Goal: Task Accomplishment & Management: Manage account settings

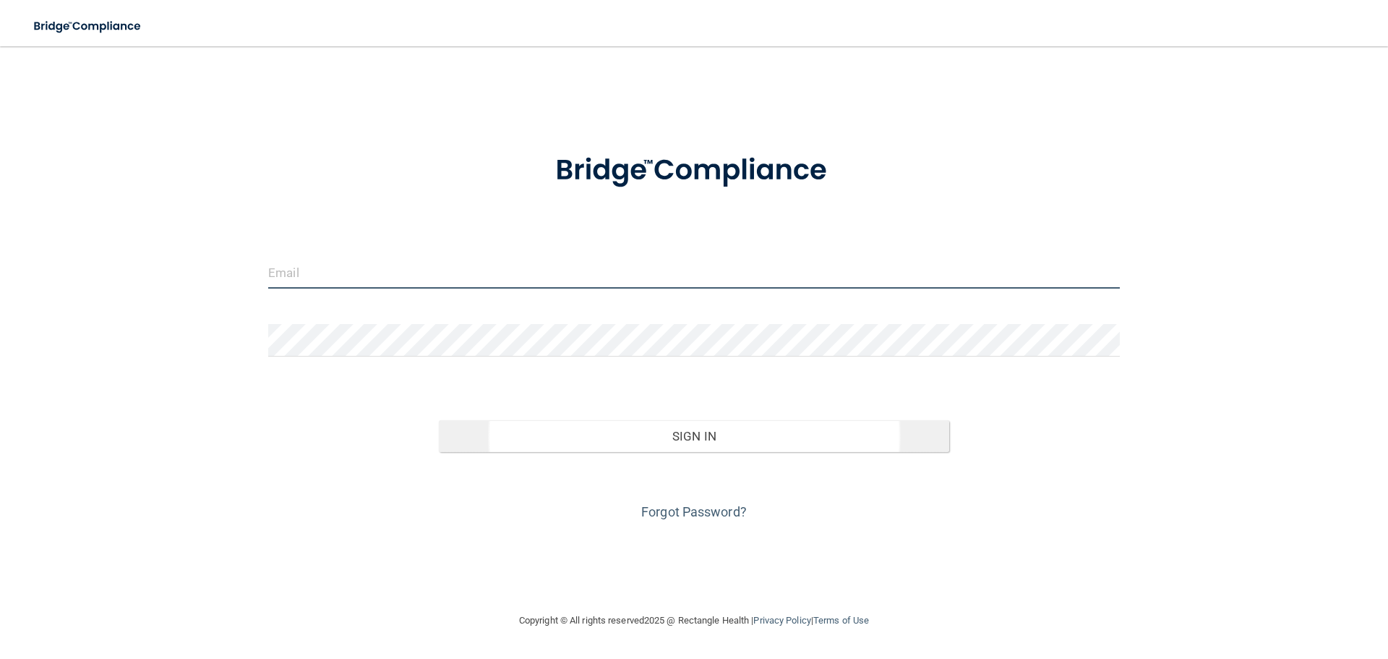
type input "[EMAIL_ADDRESS][DOMAIN_NAME]"
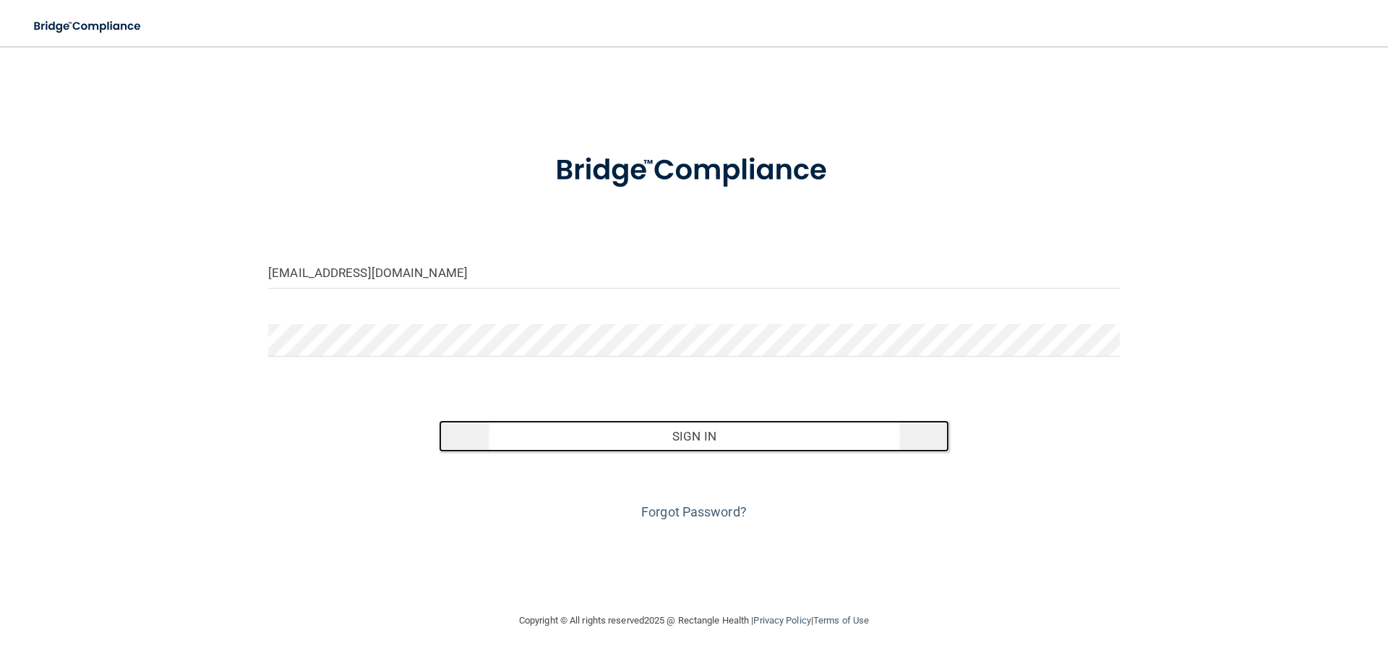
drag, startPoint x: 667, startPoint y: 429, endPoint x: 674, endPoint y: 434, distance: 8.4
click at [668, 430] on button "Sign In" at bounding box center [694, 436] width 511 height 32
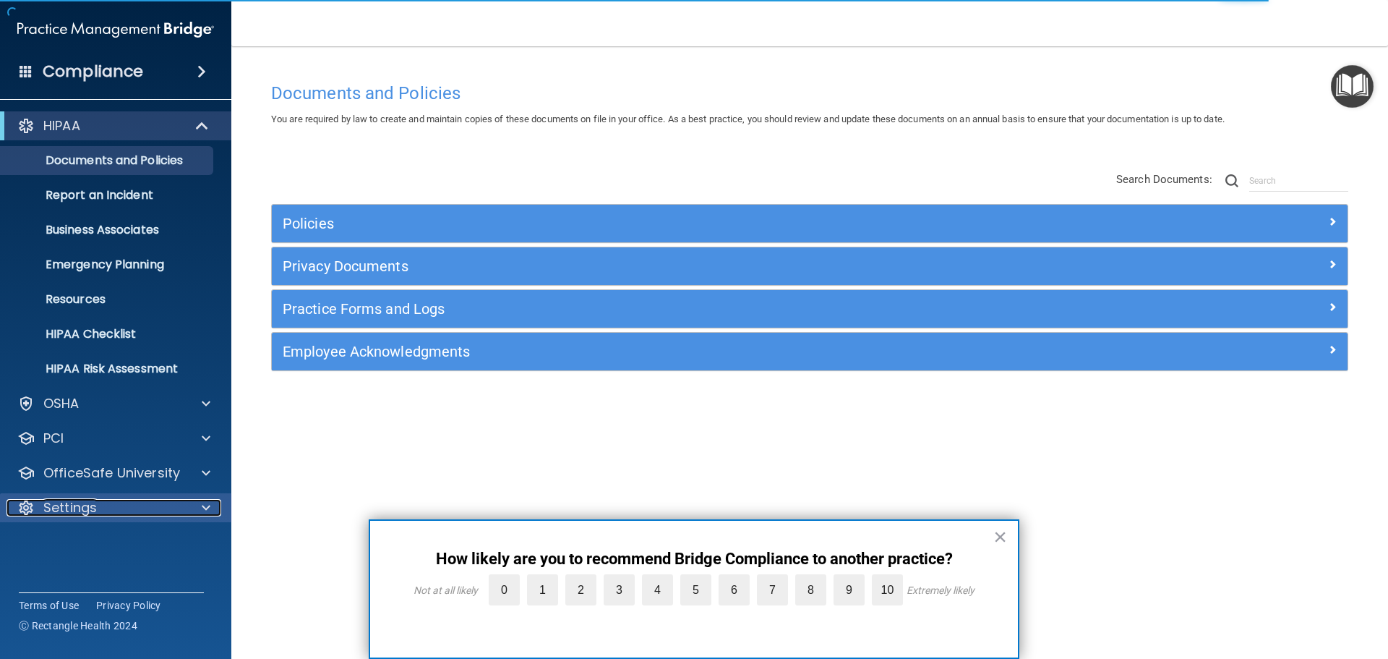
click at [98, 512] on div "Settings" at bounding box center [96, 507] width 179 height 17
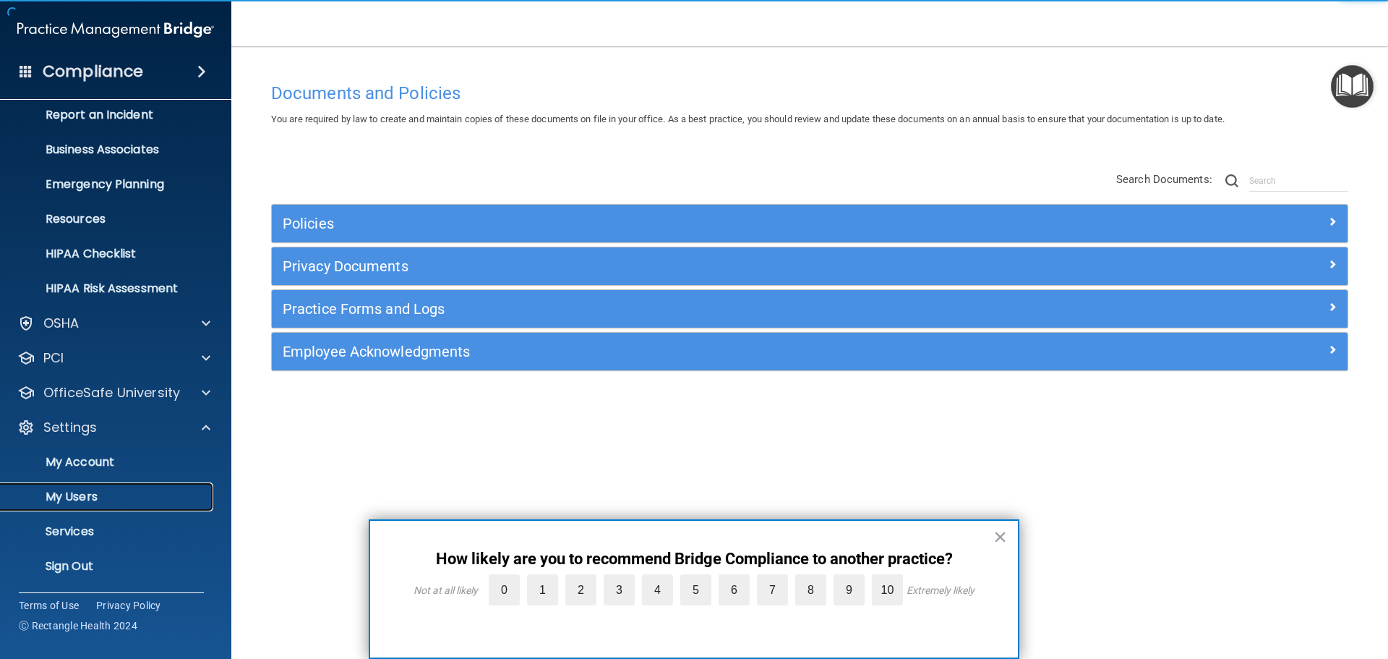
click at [100, 493] on p "My Users" at bounding box center [107, 496] width 197 height 14
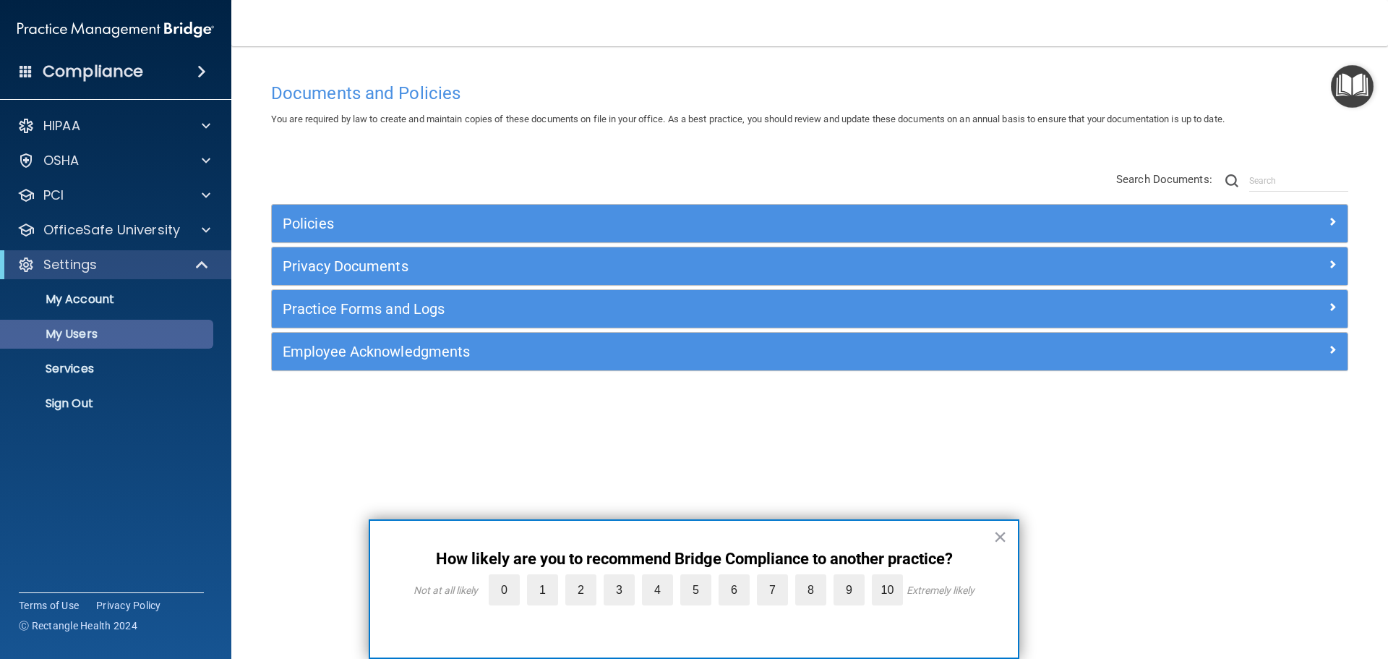
select select "20"
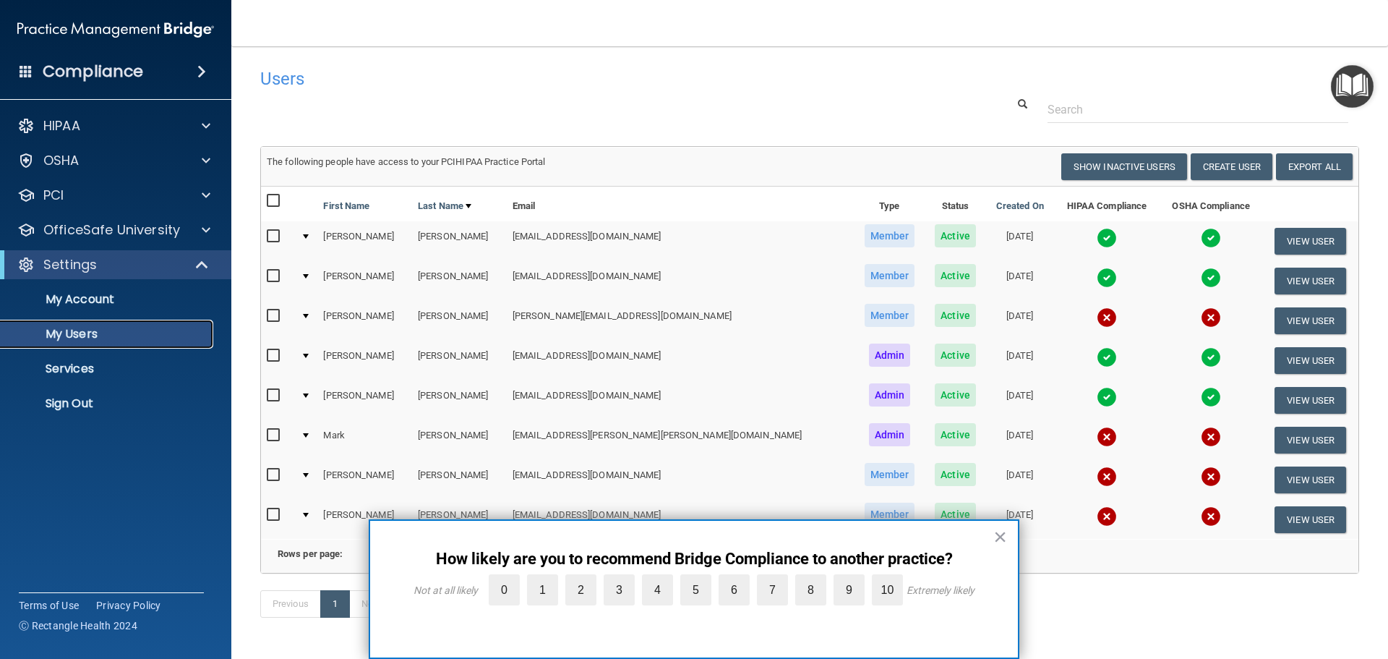
click at [80, 329] on p "My Users" at bounding box center [107, 334] width 197 height 14
click at [999, 535] on button "×" at bounding box center [1000, 536] width 14 height 23
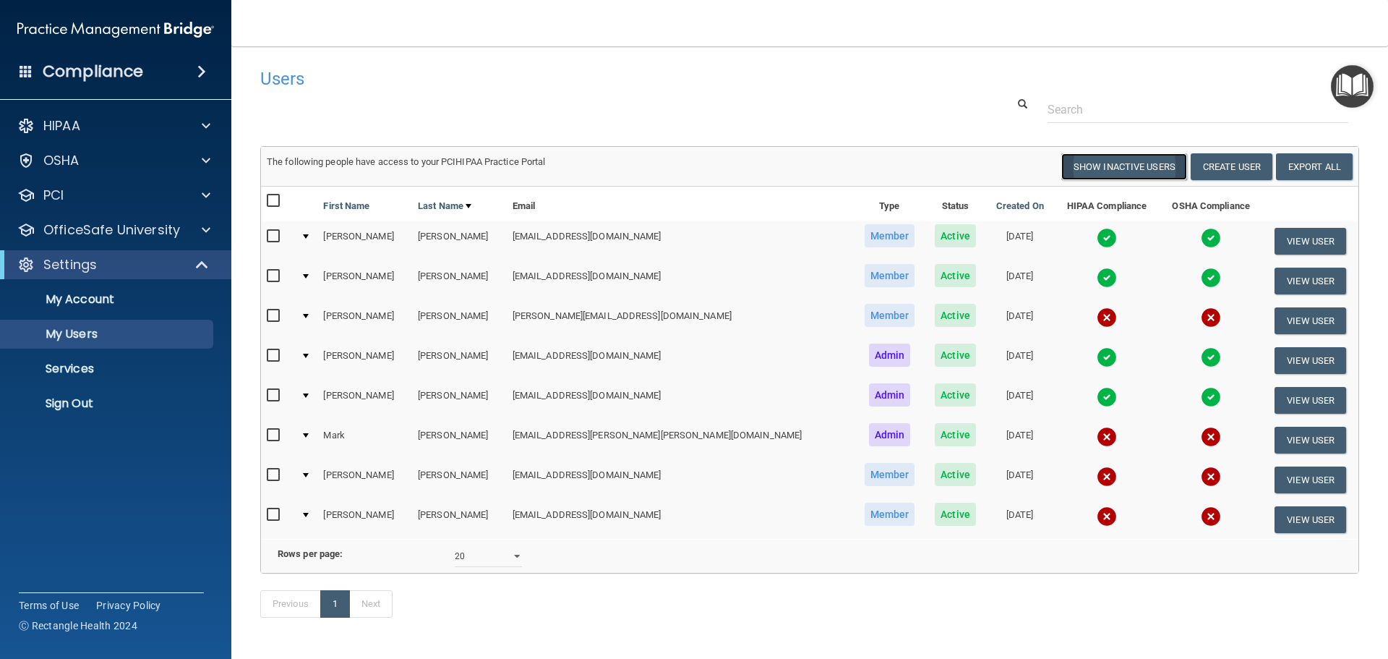
click at [1112, 159] on button "Show Inactive Users" at bounding box center [1124, 166] width 126 height 27
select select "20"
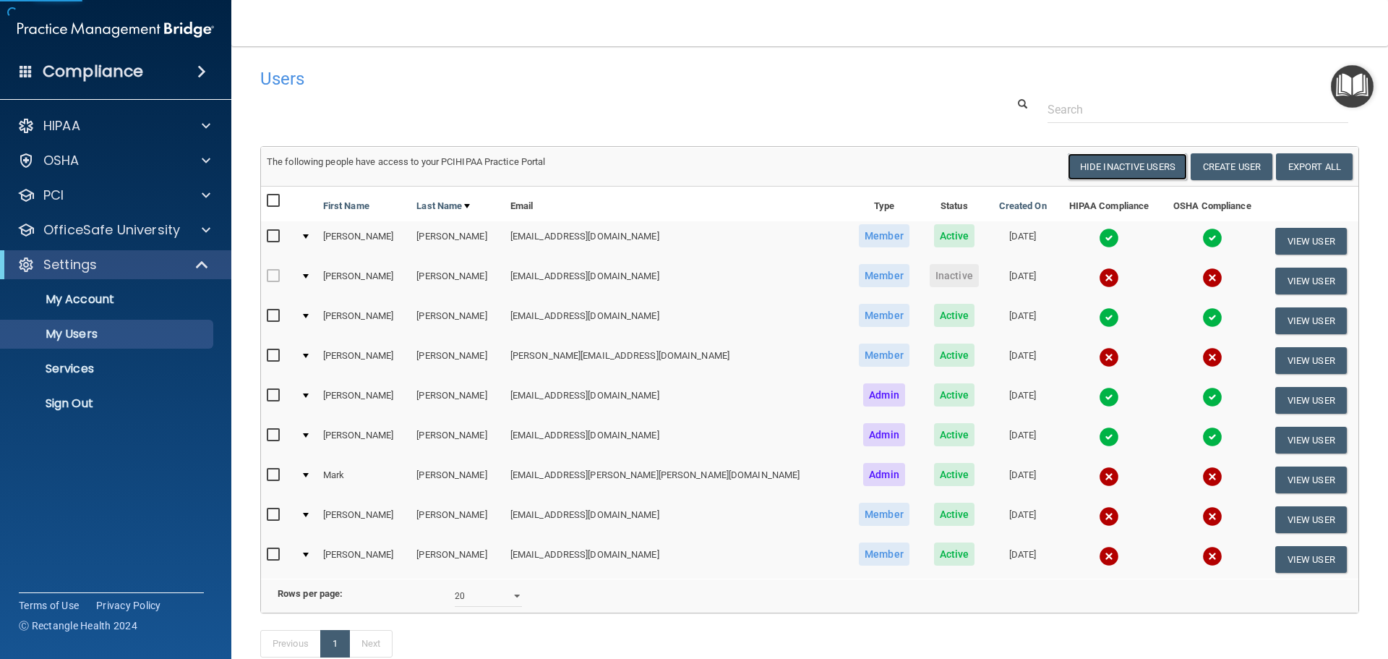
click at [1089, 172] on button "Hide Inactive Users" at bounding box center [1127, 166] width 119 height 27
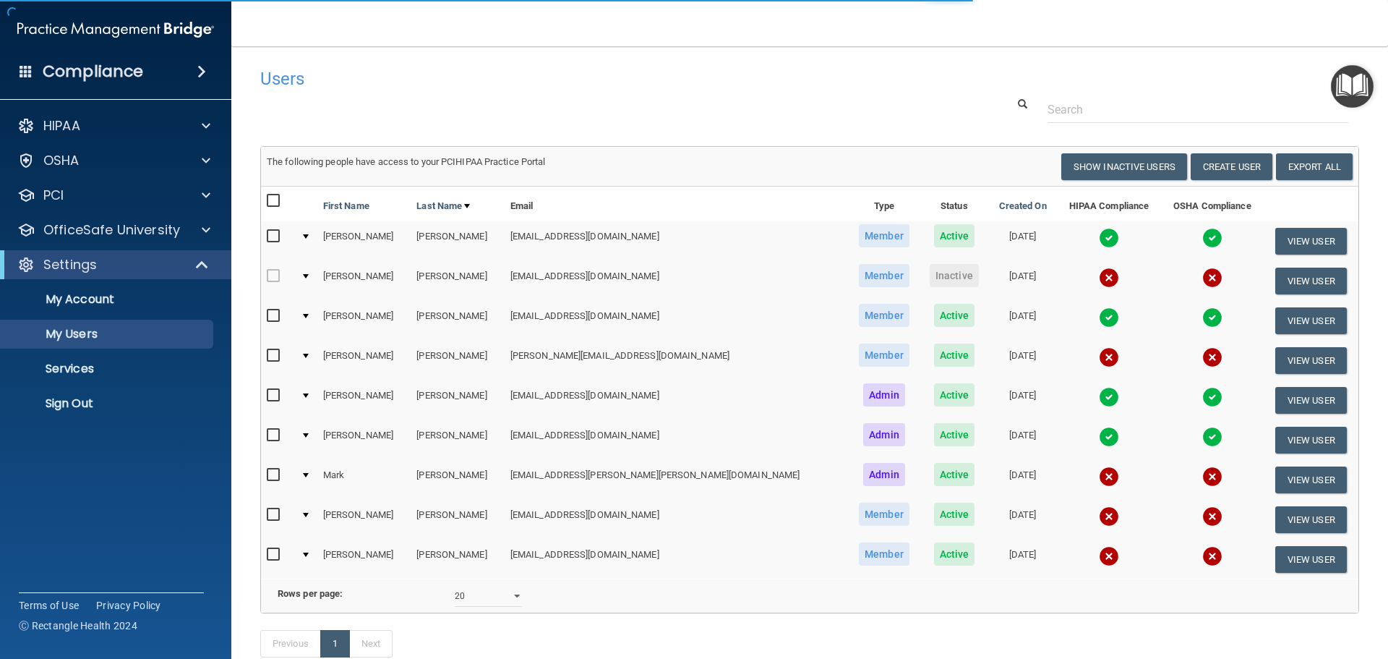
select select "20"
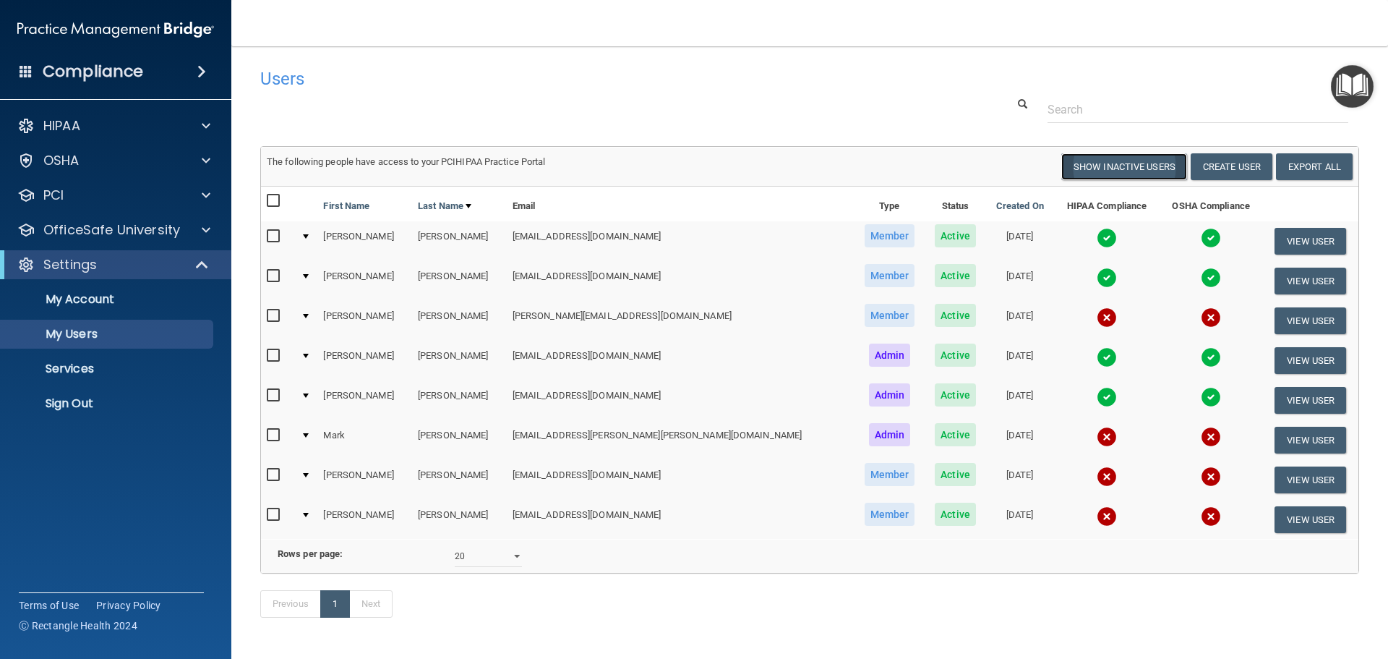
click at [1100, 162] on button "Show Inactive Users" at bounding box center [1124, 166] width 126 height 27
select select "20"
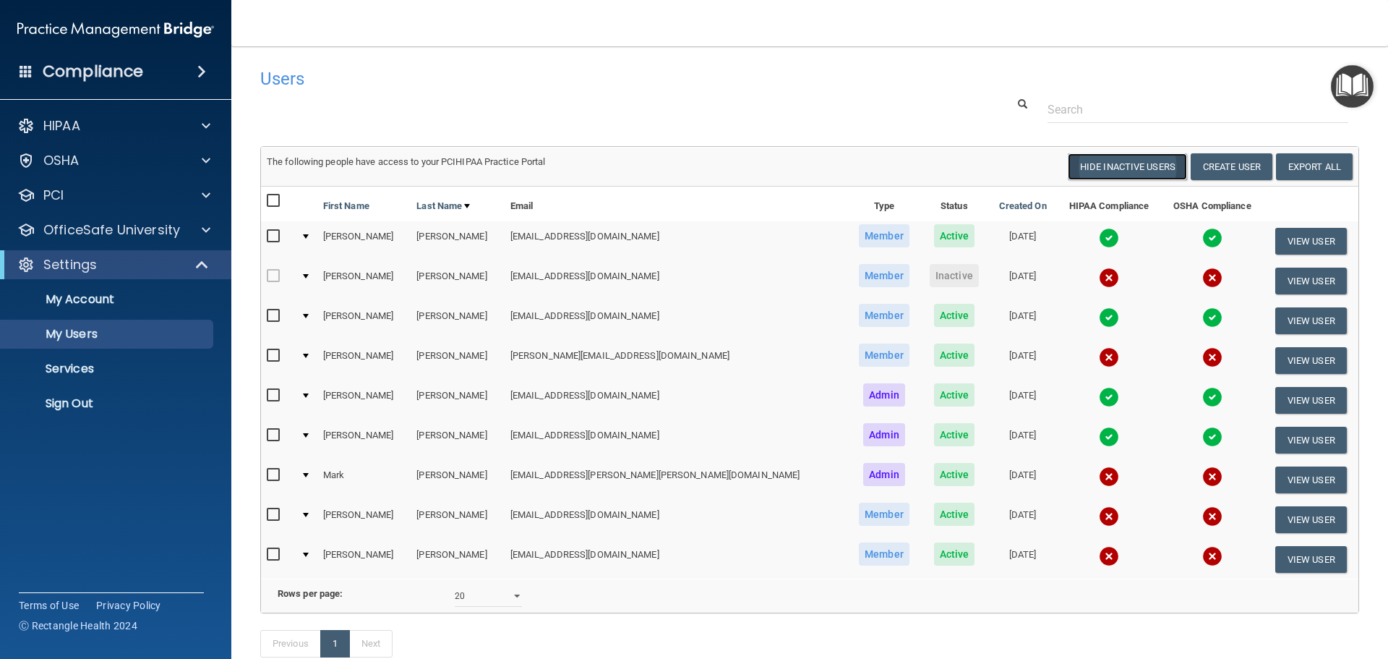
click at [1090, 167] on button "Hide Inactive Users" at bounding box center [1127, 166] width 119 height 27
select select "20"
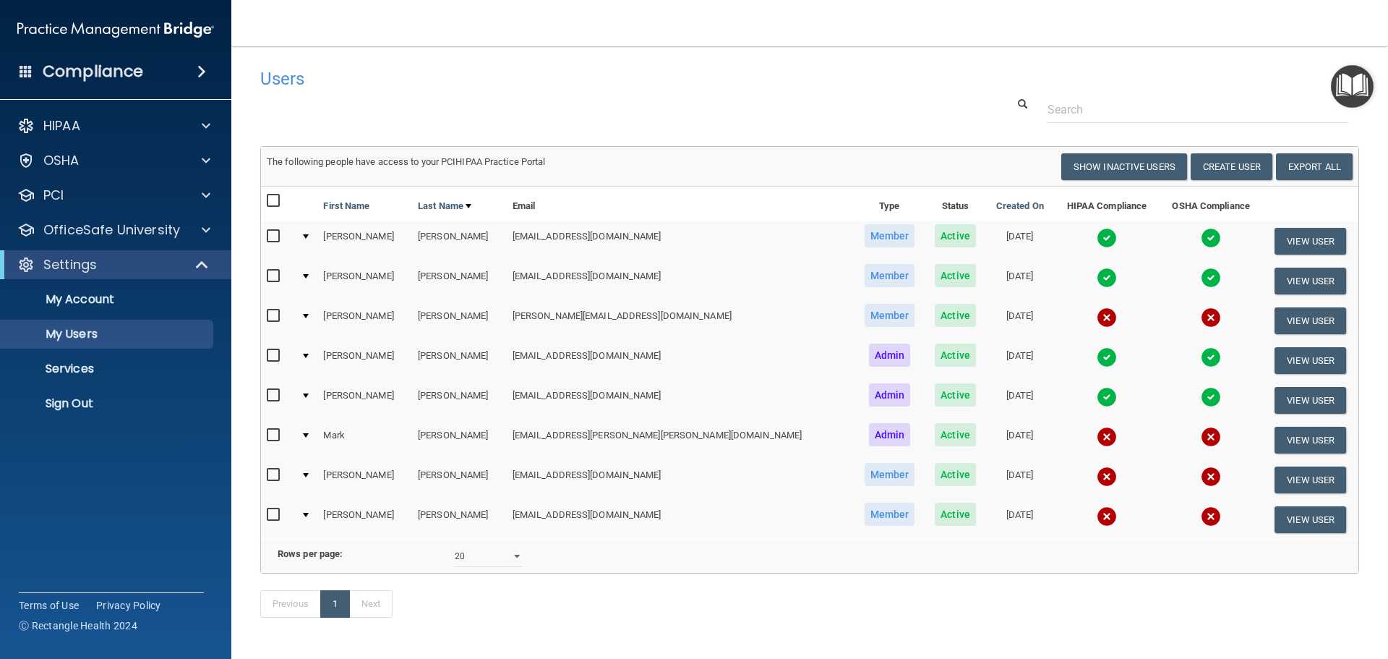
click at [272, 476] on input "checkbox" at bounding box center [275, 475] width 17 height 12
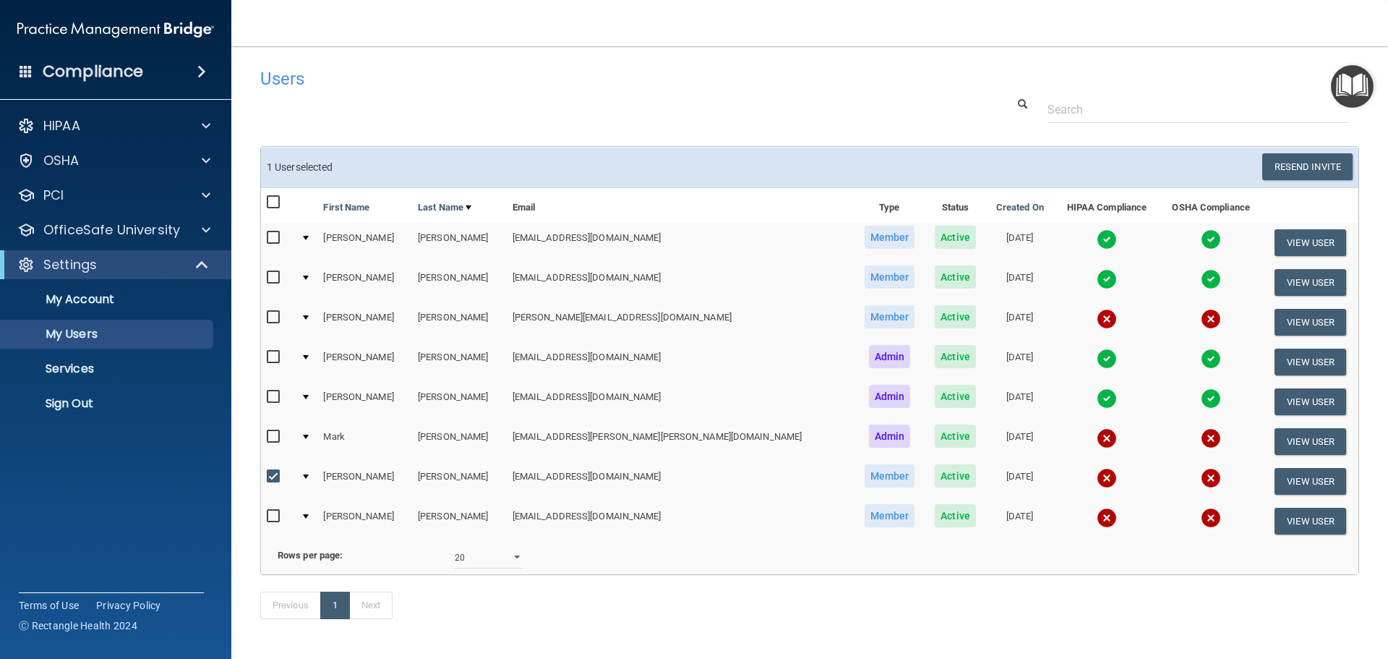
scroll to position [62, 0]
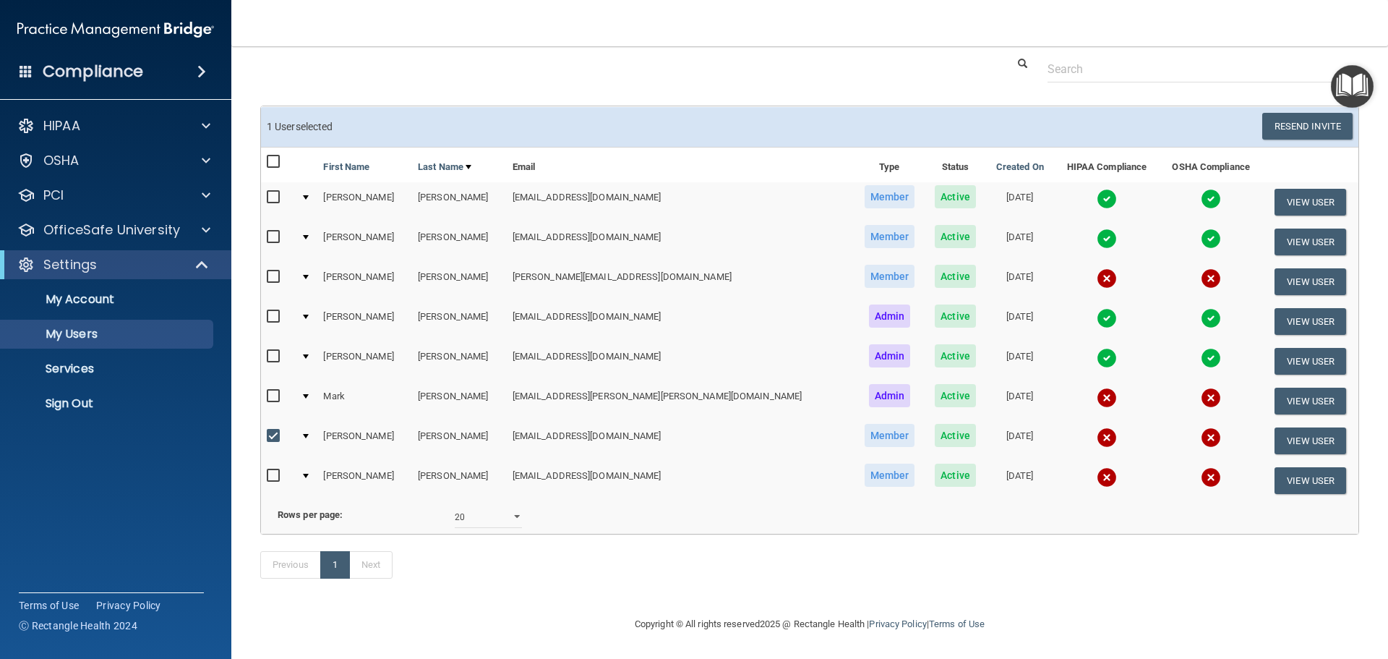
click at [314, 421] on td at bounding box center [306, 441] width 22 height 40
click at [317, 421] on td at bounding box center [306, 441] width 22 height 40
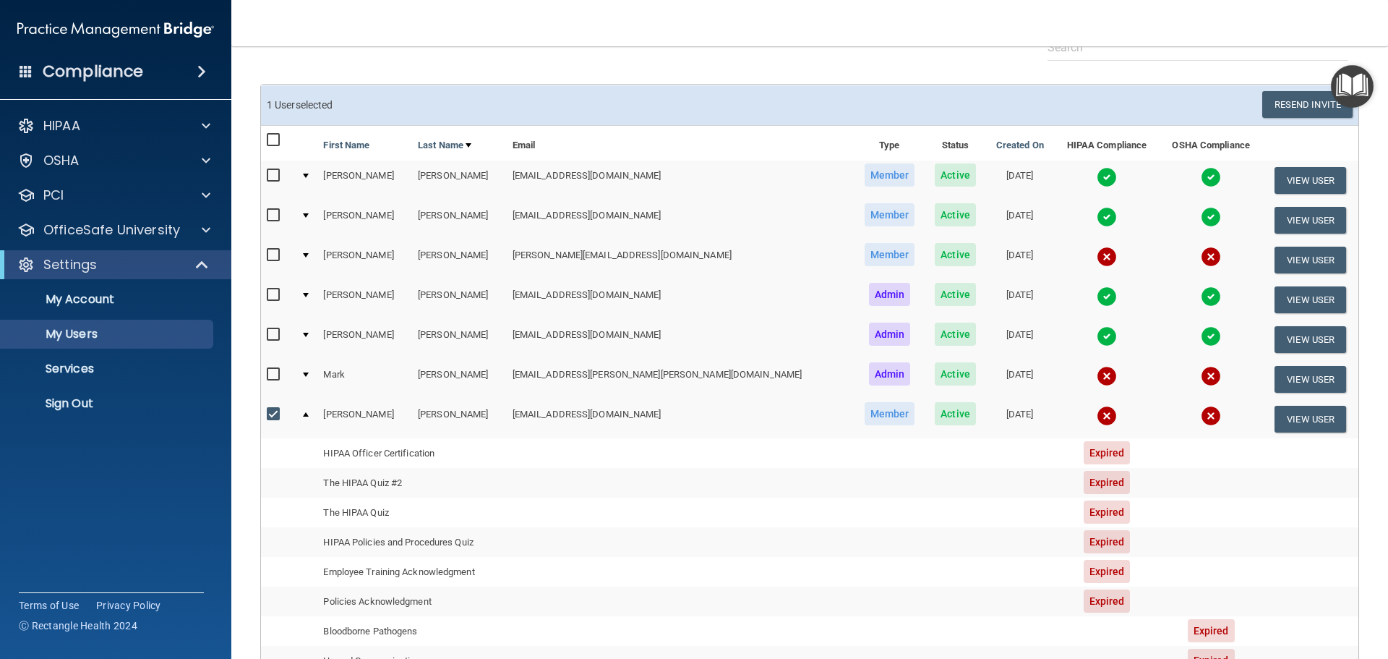
click at [317, 411] on td at bounding box center [306, 418] width 22 height 39
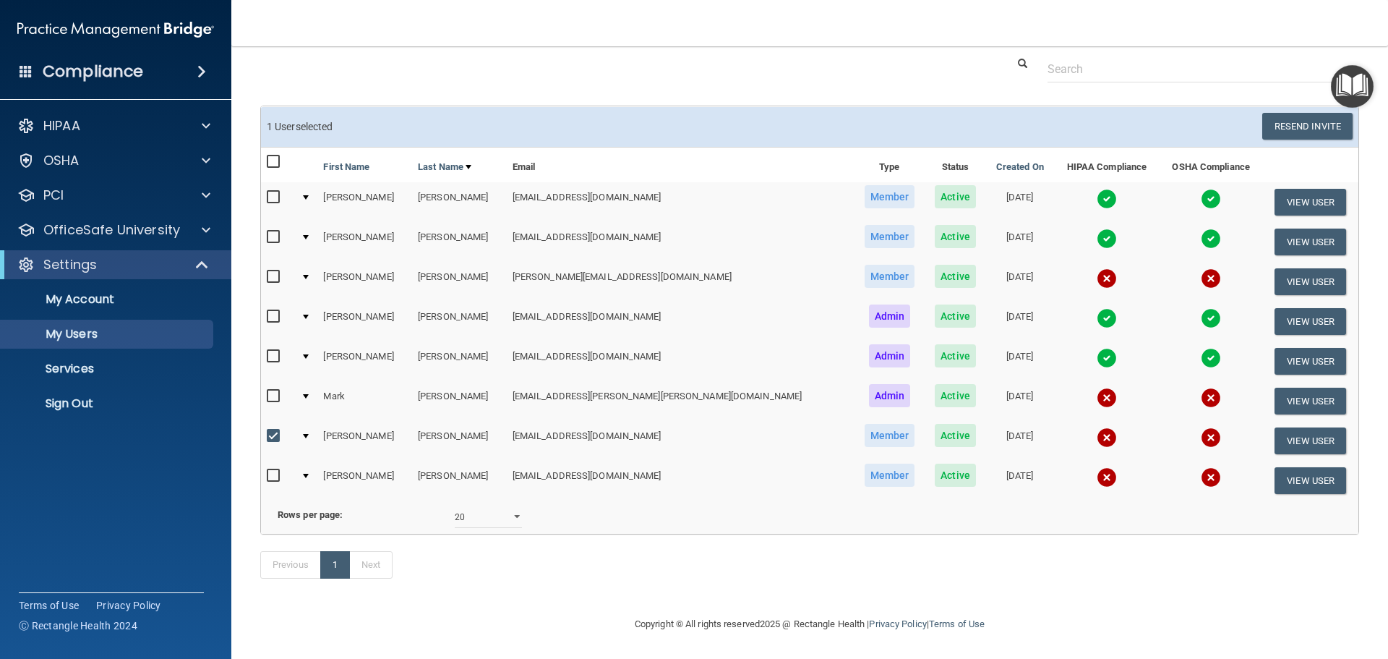
click at [270, 430] on input "checkbox" at bounding box center [275, 436] width 17 height 12
checkbox input "false"
